Goal: Communication & Community: Answer question/provide support

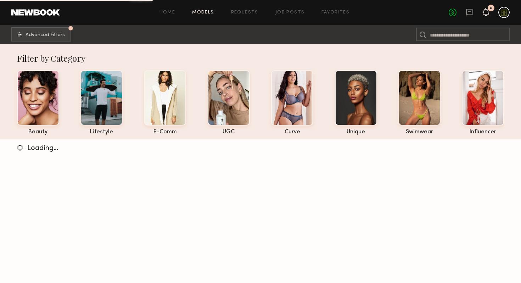
click at [485, 11] on icon at bounding box center [486, 11] width 6 height 5
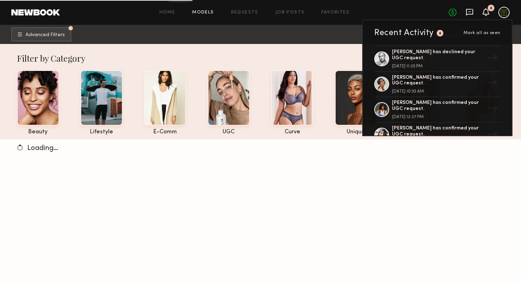
click at [472, 11] on icon at bounding box center [469, 12] width 7 height 7
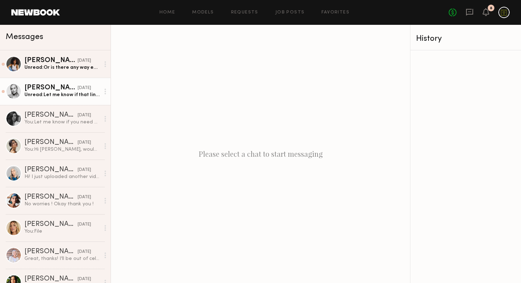
click at [46, 94] on div "Unread: Let me know if that link works ☺️" at bounding box center [61, 94] width 75 height 7
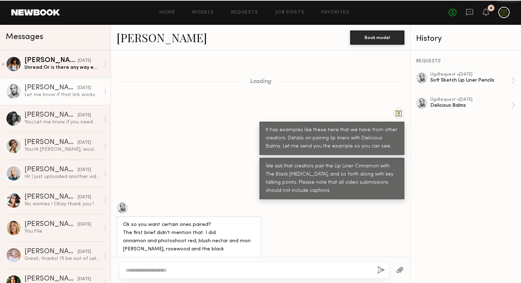
scroll to position [322, 0]
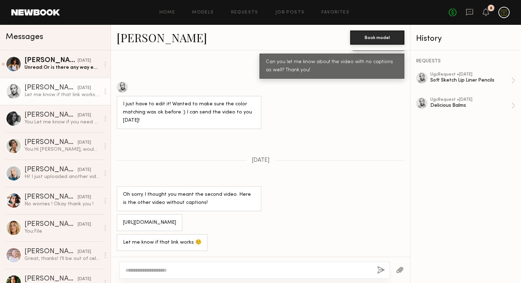
click at [176, 219] on div "[URL][DOMAIN_NAME]" at bounding box center [149, 223] width 53 height 8
copy div "[URL][DOMAIN_NAME]"
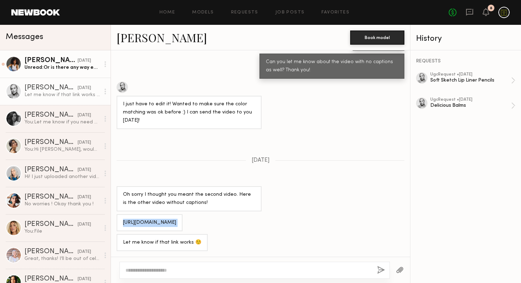
click at [52, 67] on div "Unread: Or is there any way email I could send these two videos to?" at bounding box center [61, 67] width 75 height 7
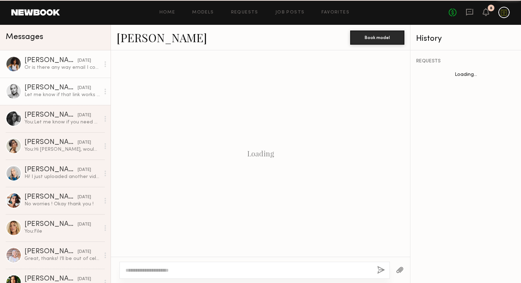
scroll to position [507, 0]
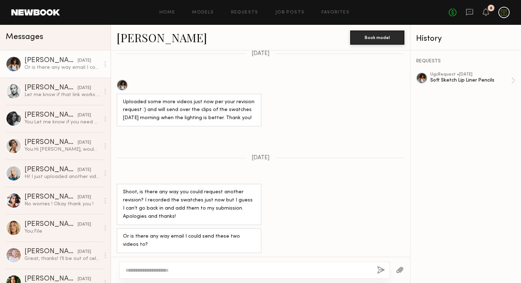
click at [215, 269] on textarea at bounding box center [248, 269] width 246 height 7
type textarea "********"
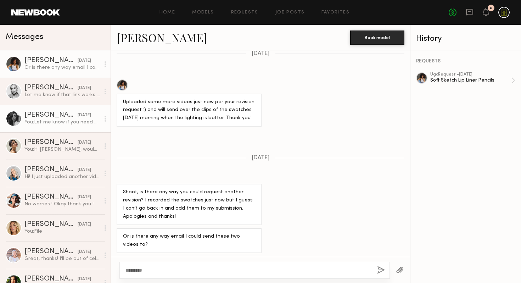
click at [49, 125] on div "You: Let me know if you need extra and questions. Happy to help here!" at bounding box center [61, 122] width 75 height 7
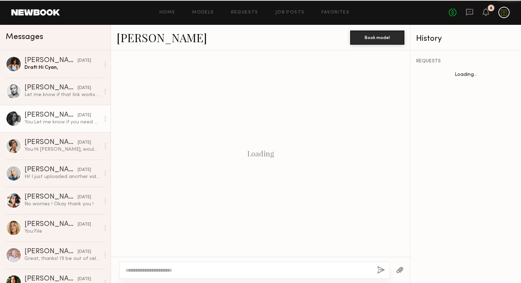
scroll to position [338, 0]
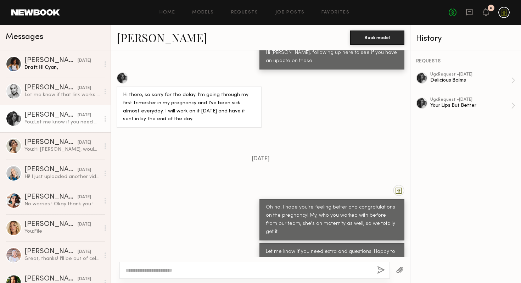
click at [202, 270] on textarea at bounding box center [248, 269] width 246 height 7
click at [360, 270] on textarea "**********" at bounding box center [248, 269] width 246 height 7
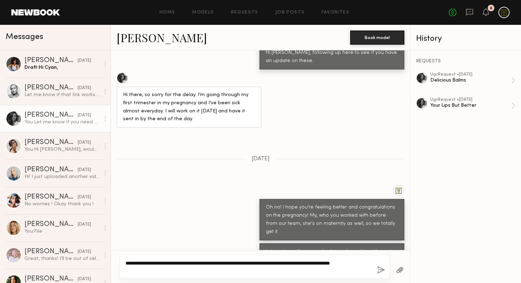
click at [159, 268] on textarea "**********" at bounding box center [248, 266] width 246 height 14
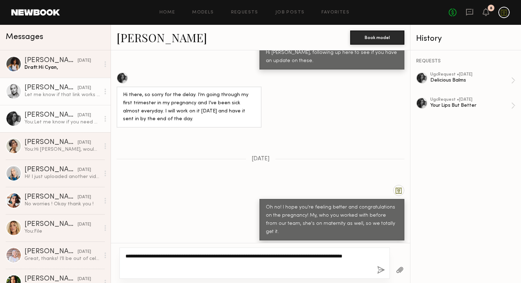
type textarea "**********"
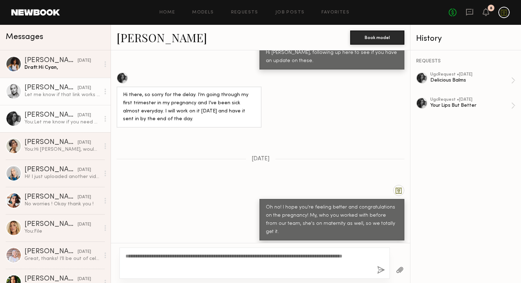
click at [54, 92] on div "Let me know if that link works ☺️" at bounding box center [61, 94] width 75 height 7
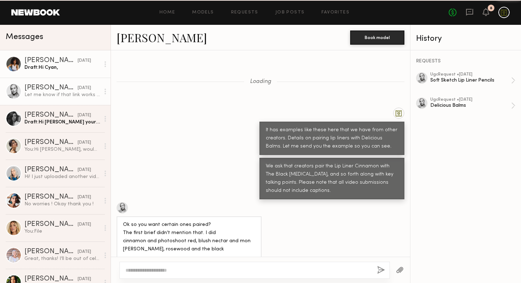
scroll to position [322, 0]
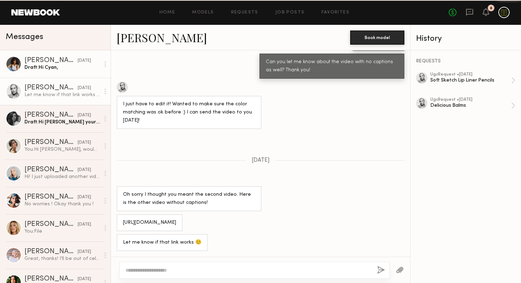
click at [57, 62] on div "[PERSON_NAME]" at bounding box center [50, 60] width 53 height 7
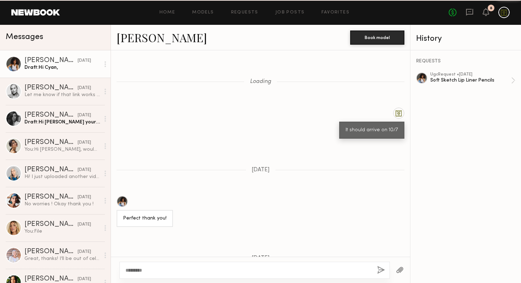
scroll to position [507, 0]
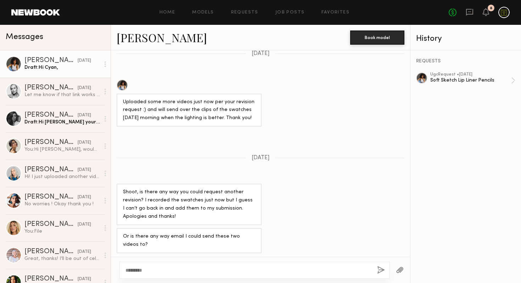
click at [198, 268] on textarea "********" at bounding box center [248, 269] width 246 height 7
click at [309, 264] on textarea "**********" at bounding box center [248, 266] width 246 height 14
type textarea "**********"
click at [377, 270] on button "button" at bounding box center [381, 270] width 8 height 9
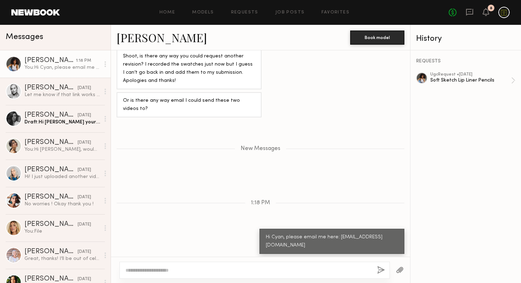
scroll to position [688, 0]
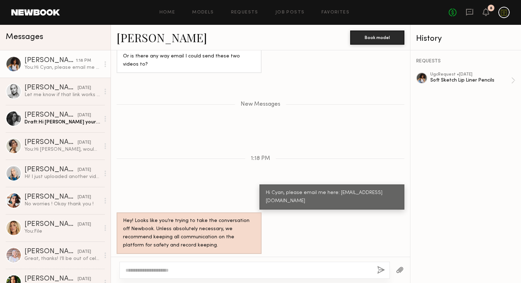
click at [307, 268] on textarea at bounding box center [248, 269] width 246 height 7
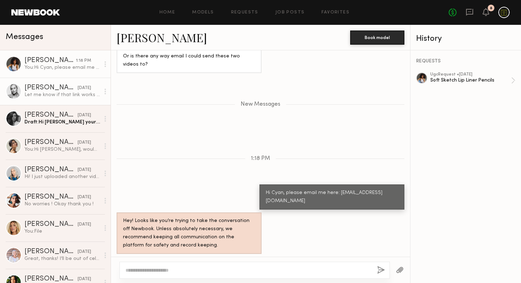
click at [64, 87] on div "[PERSON_NAME]" at bounding box center [50, 87] width 53 height 7
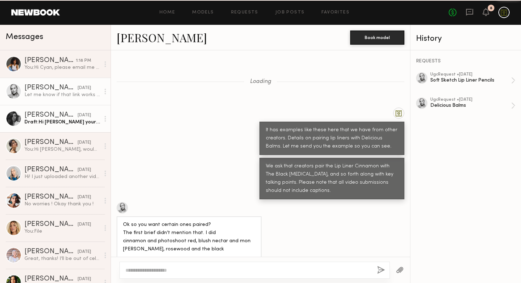
scroll to position [322, 0]
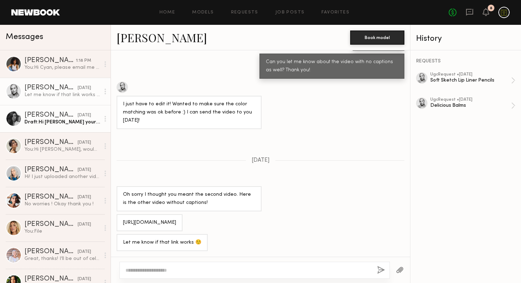
click at [62, 113] on div "[PERSON_NAME]" at bounding box center [50, 115] width 53 height 7
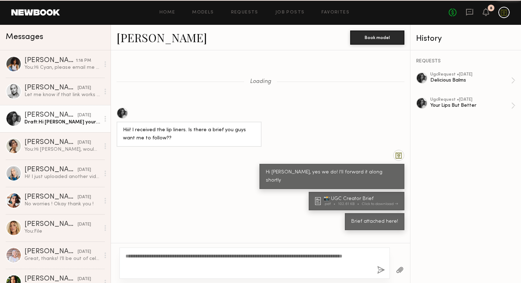
scroll to position [338, 0]
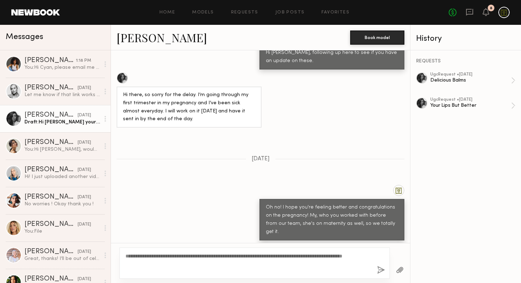
click at [189, 266] on textarea "**********" at bounding box center [248, 262] width 246 height 21
click at [379, 270] on button "button" at bounding box center [381, 270] width 8 height 9
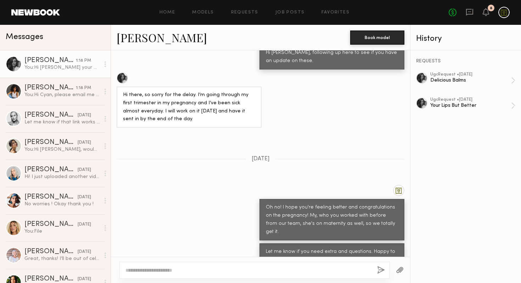
scroll to position [482, 0]
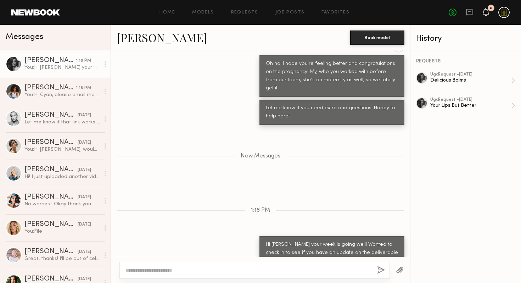
click at [488, 16] on icon at bounding box center [486, 12] width 6 height 8
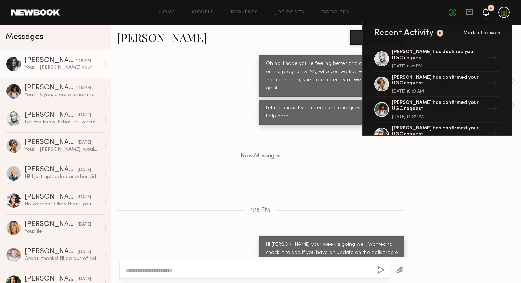
click at [483, 156] on div "REQUESTS ugc Request • [DATE] Delicious Balms ugc Request • [DATE] Your Lips Bu…" at bounding box center [465, 166] width 111 height 232
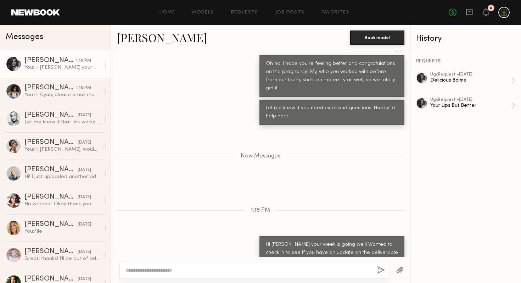
click at [506, 17] on div at bounding box center [503, 12] width 11 height 11
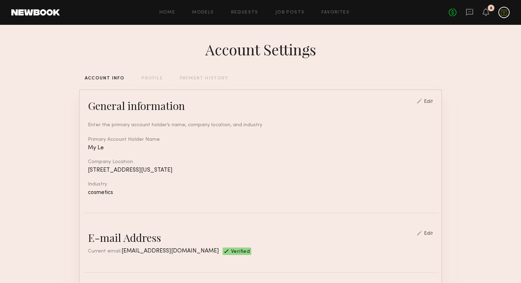
click at [469, 16] on link at bounding box center [470, 12] width 8 height 9
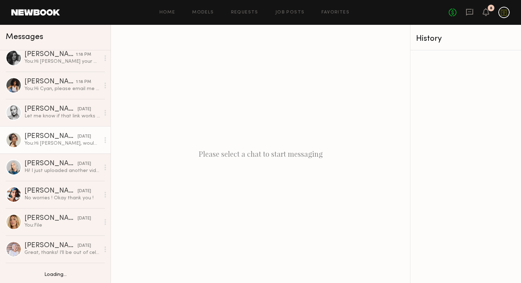
scroll to position [8, 0]
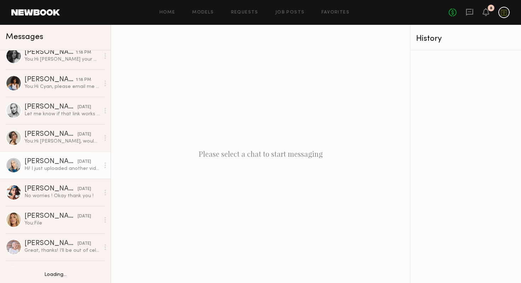
click at [53, 159] on div "[PERSON_NAME]" at bounding box center [50, 161] width 53 height 7
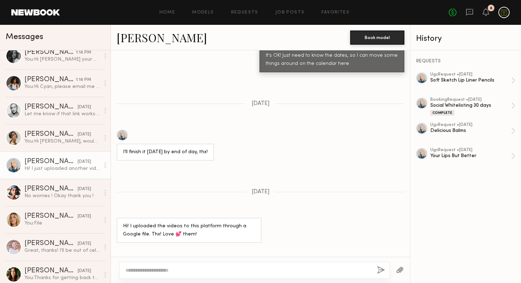
scroll to position [314, 0]
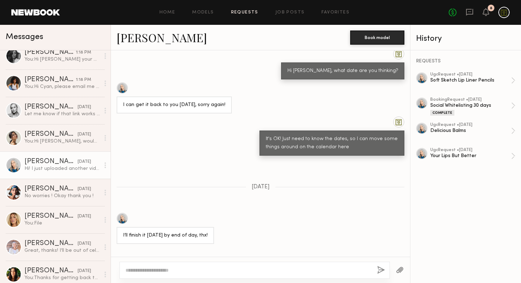
click at [251, 11] on link "Requests" at bounding box center [244, 12] width 27 height 5
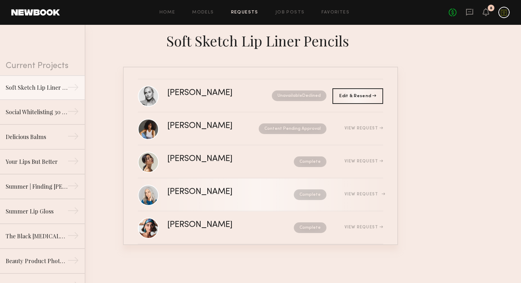
click at [188, 193] on div "[PERSON_NAME]" at bounding box center [215, 192] width 96 height 8
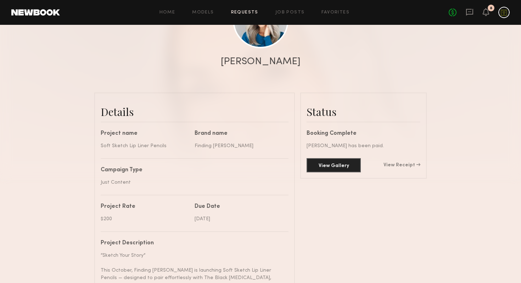
scroll to position [124, 0]
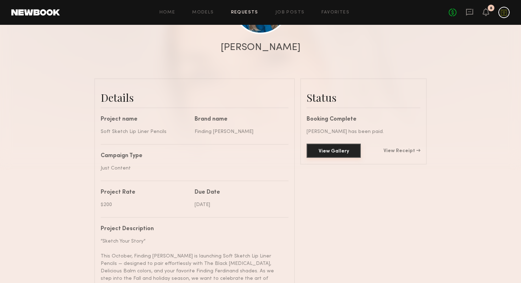
click at [328, 152] on button "View Gallery" at bounding box center [334, 151] width 54 height 14
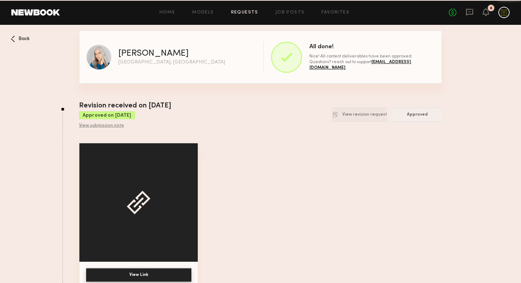
click at [149, 211] on div at bounding box center [139, 202] width 24 height 24
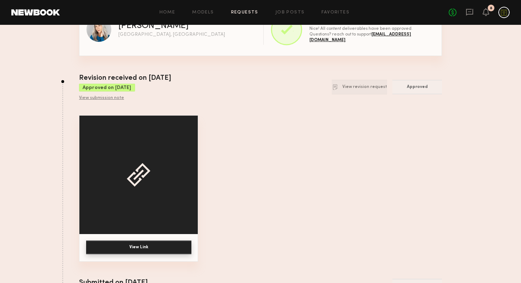
scroll to position [110, 0]
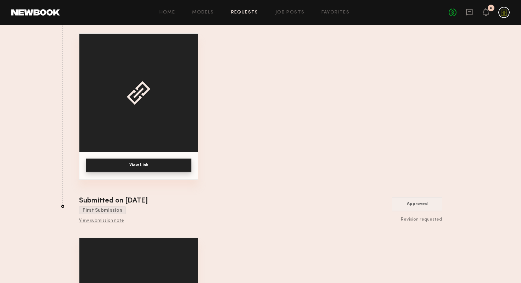
click at [145, 165] on button "View Link" at bounding box center [138, 165] width 105 height 14
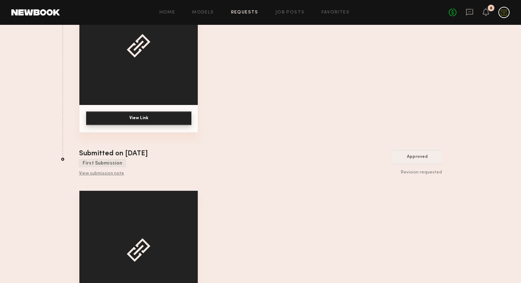
scroll to position [216, 0]
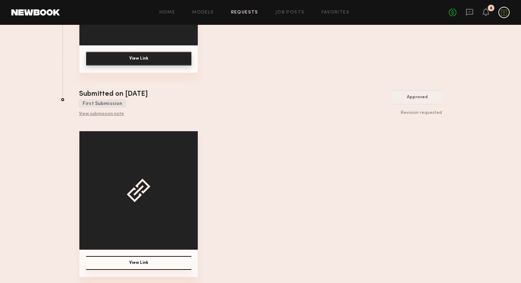
click at [144, 265] on button "View Link" at bounding box center [138, 263] width 105 height 14
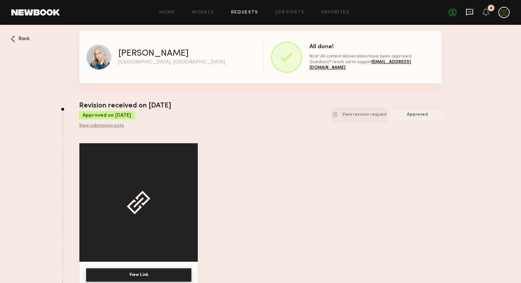
click at [469, 10] on icon at bounding box center [470, 12] width 8 height 8
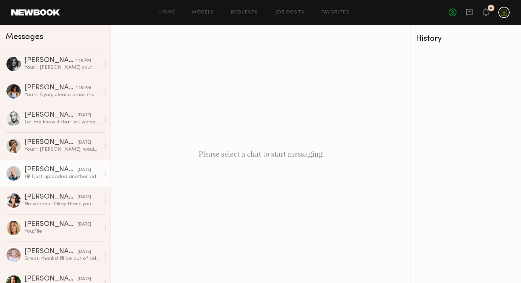
click at [46, 171] on div "[PERSON_NAME]" at bounding box center [50, 169] width 53 height 7
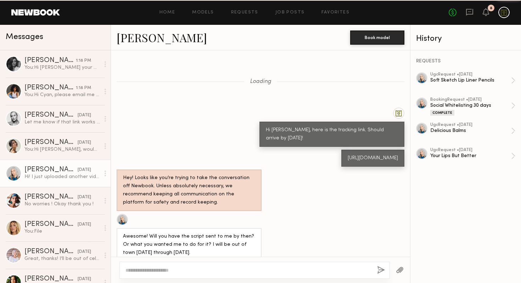
scroll to position [470, 0]
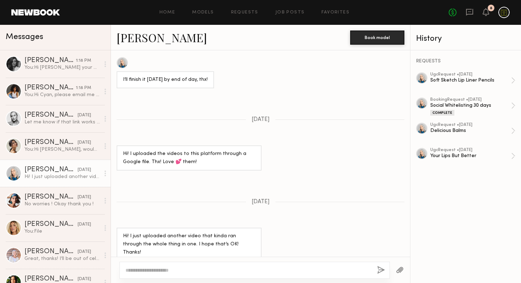
click at [218, 270] on textarea at bounding box center [248, 269] width 246 height 7
type textarea "**********"
click at [380, 271] on button "button" at bounding box center [381, 270] width 8 height 9
